Goal: Find specific page/section: Find specific page/section

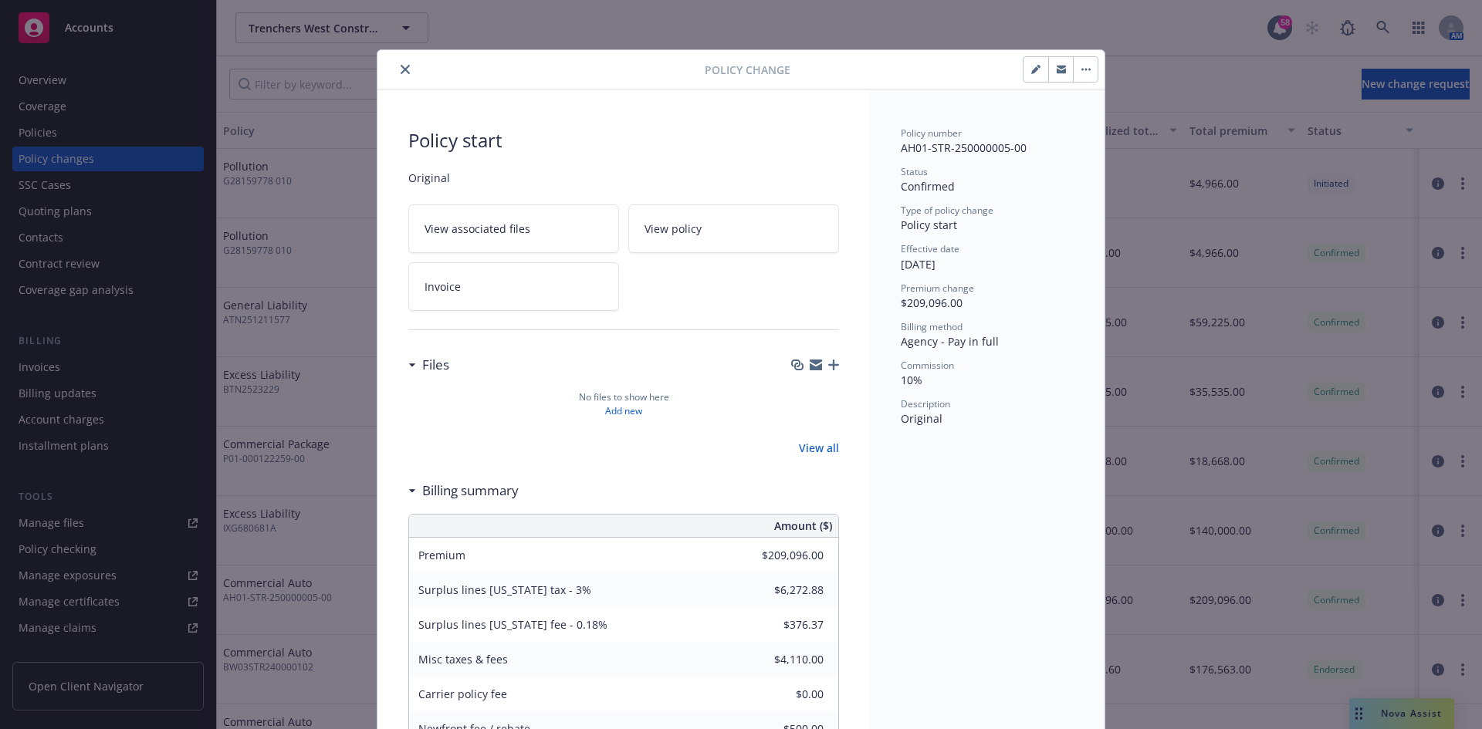
click at [401, 71] on icon "close" at bounding box center [405, 69] width 9 height 9
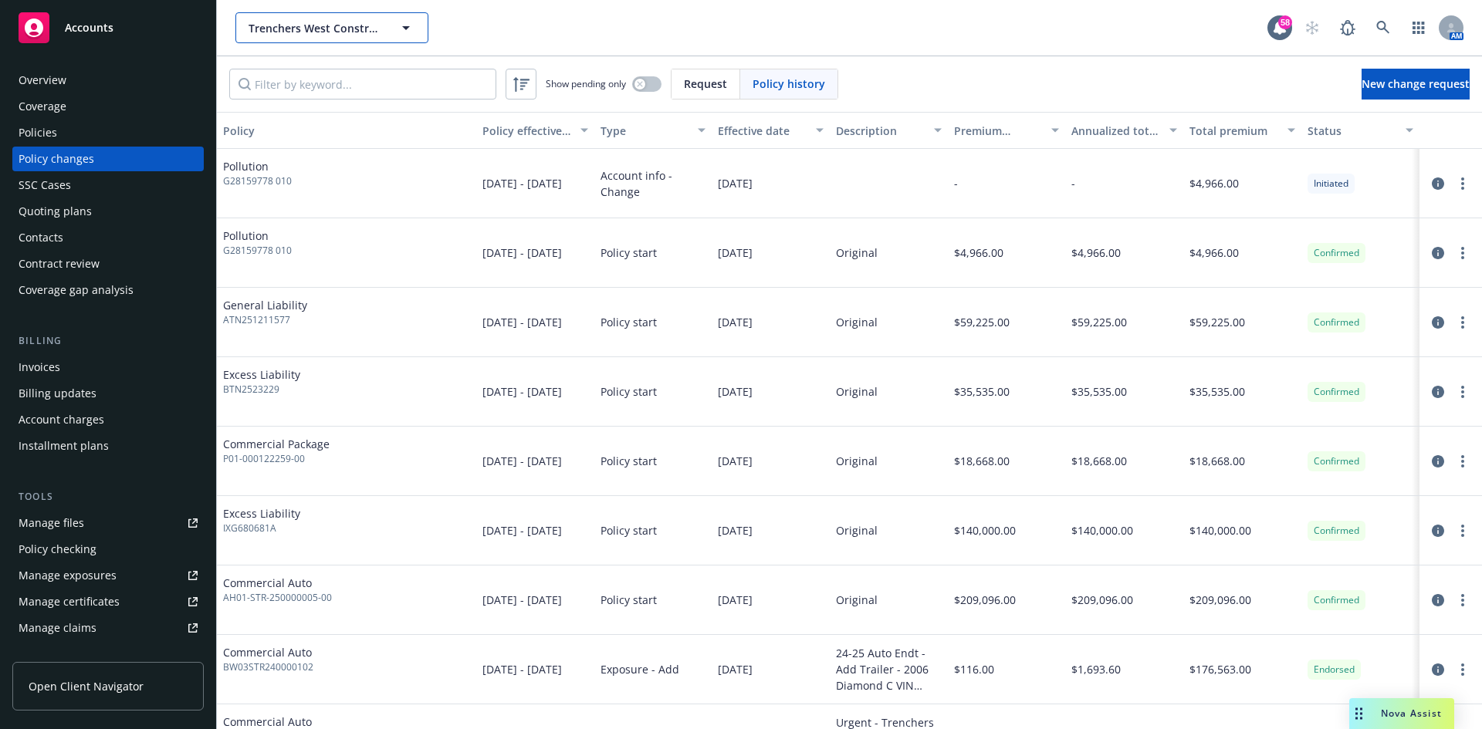
click at [340, 30] on span "Trenchers West Construction Co., Inc." at bounding box center [316, 28] width 134 height 16
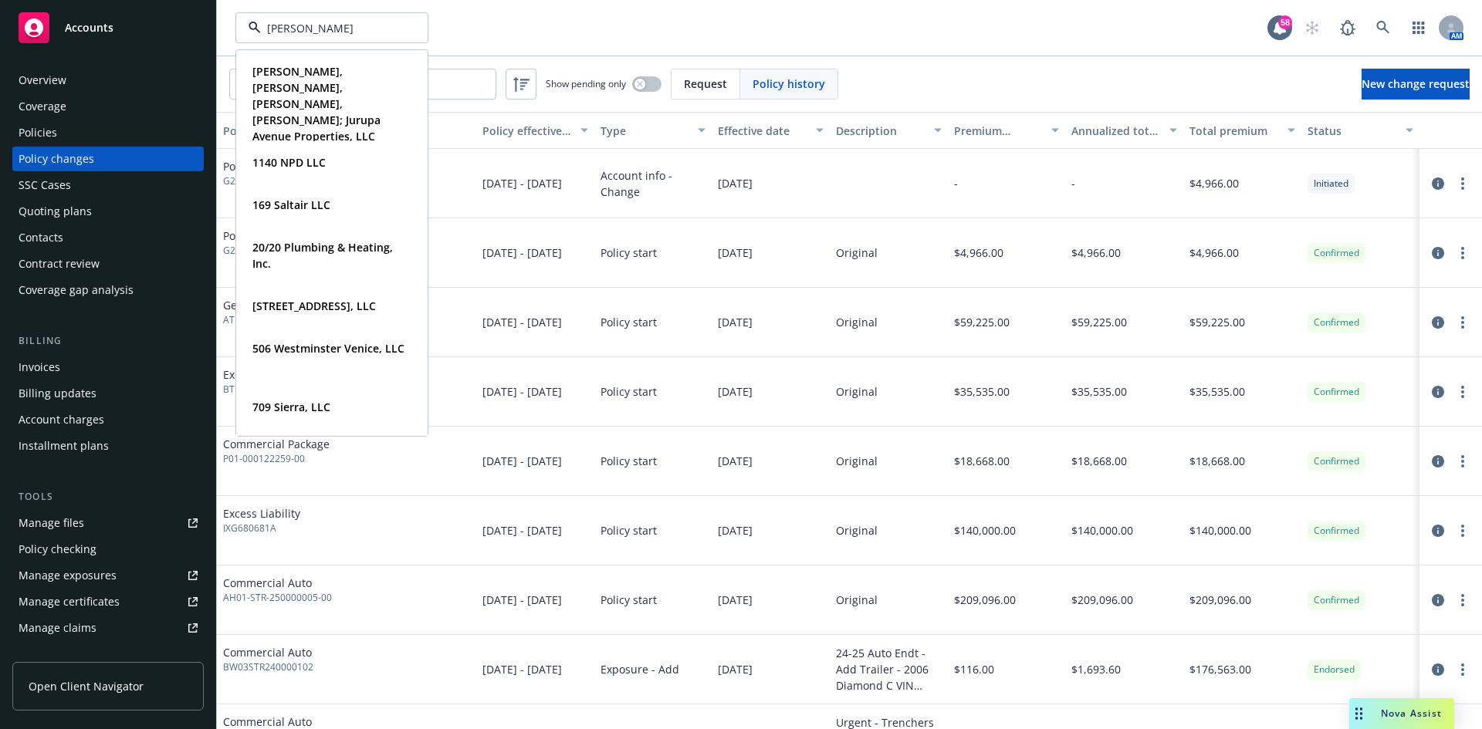
type input "[PERSON_NAME]"
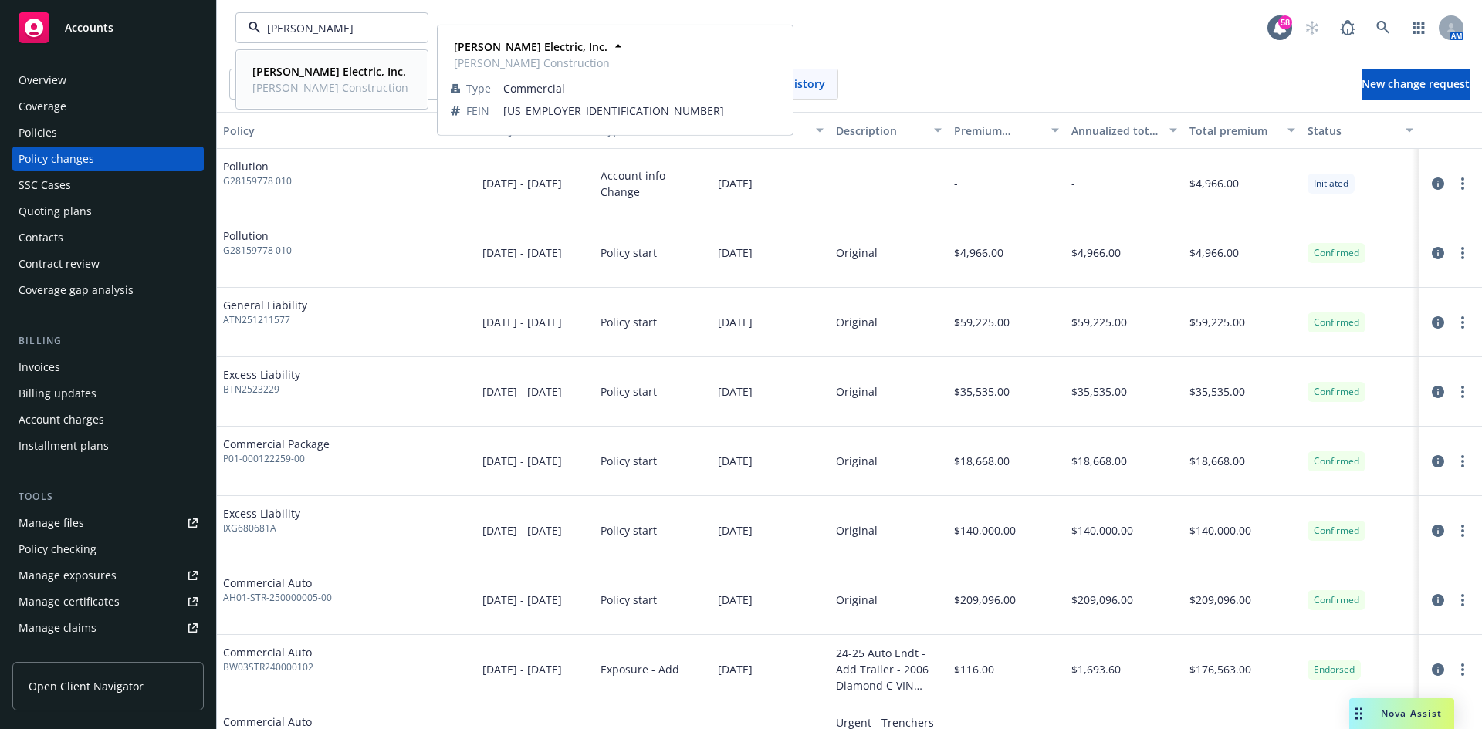
click at [315, 76] on strong "[PERSON_NAME] Electric, Inc." at bounding box center [329, 71] width 154 height 15
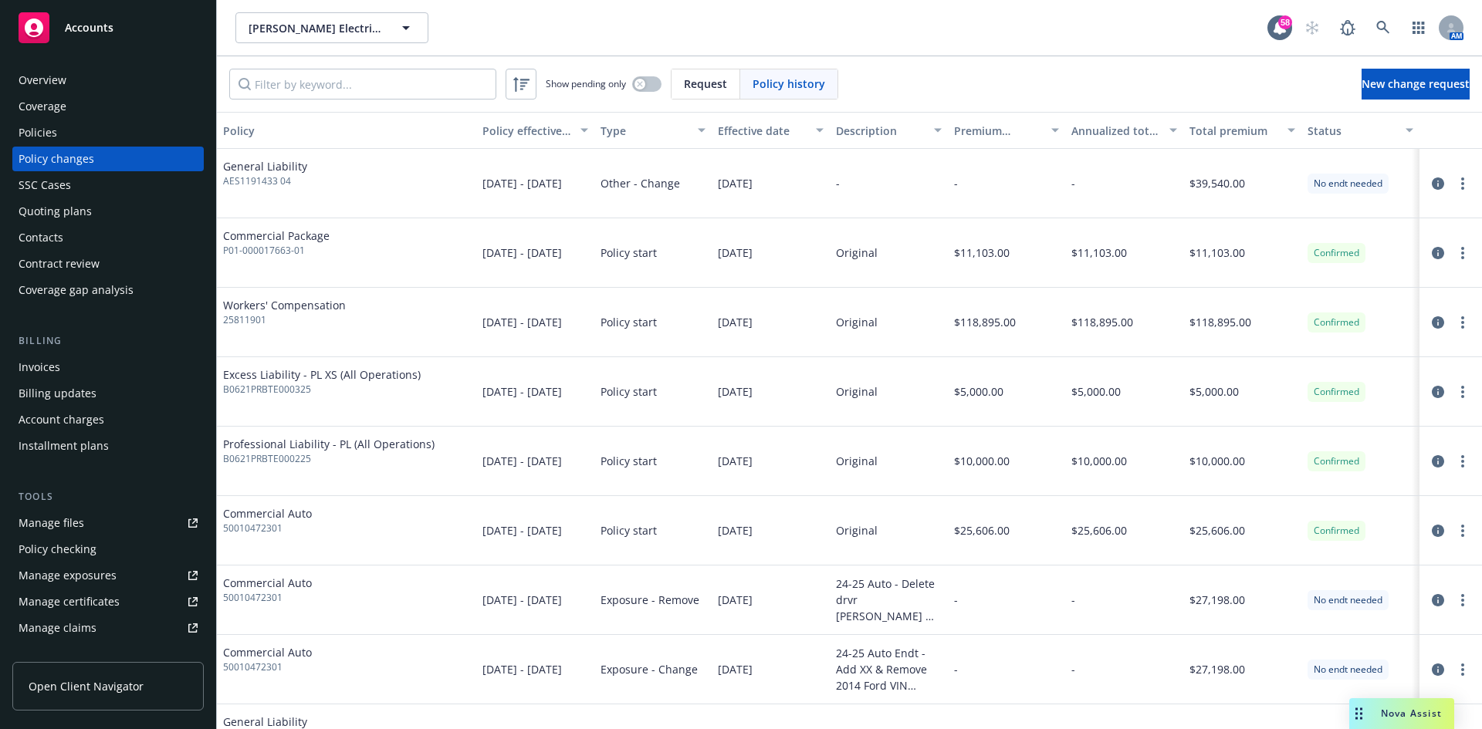
click at [32, 127] on div "Policies" at bounding box center [38, 132] width 39 height 25
